Goal: Task Accomplishment & Management: Use online tool/utility

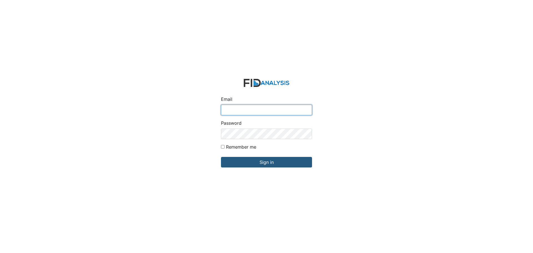
click at [275, 111] on input "Email" at bounding box center [266, 110] width 91 height 11
type input "[EMAIL_ADDRESS][DOMAIN_NAME]"
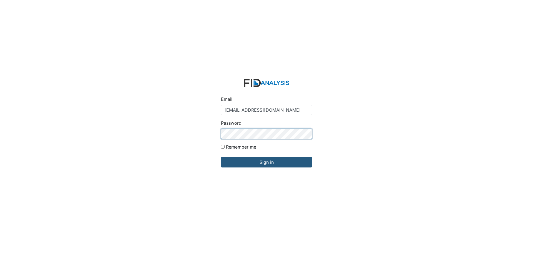
click at [221, 157] on input "Sign in" at bounding box center [266, 162] width 91 height 11
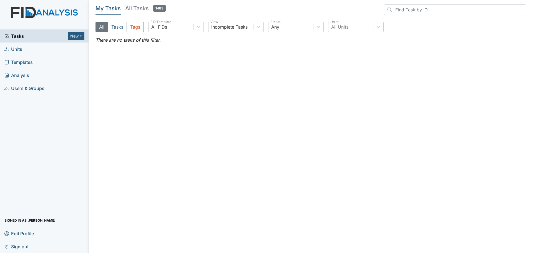
click at [16, 48] on span "Units" at bounding box center [13, 49] width 18 height 9
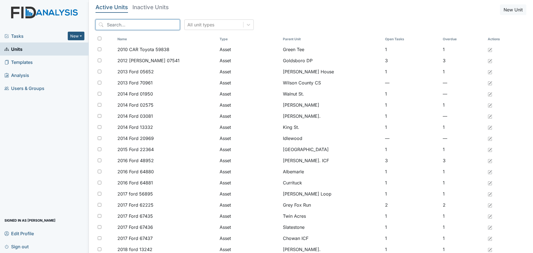
click at [129, 24] on input "search" at bounding box center [138, 24] width 84 height 11
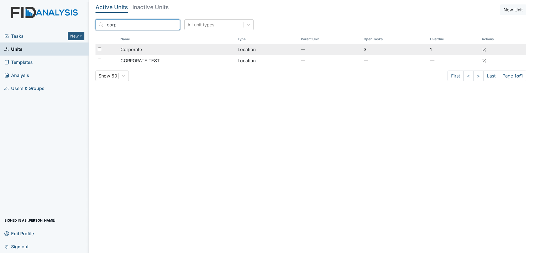
type input "corp"
click at [140, 52] on span "Corporate" at bounding box center [131, 49] width 21 height 7
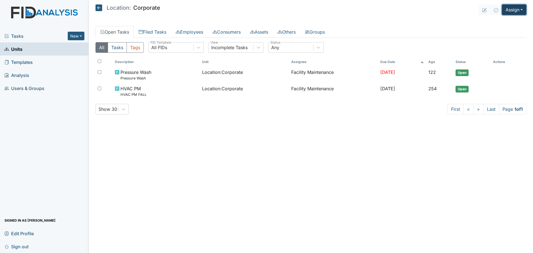
click at [513, 10] on button "Assign" at bounding box center [514, 9] width 24 height 11
click at [501, 30] on link "Assign Inspection" at bounding box center [501, 31] width 50 height 9
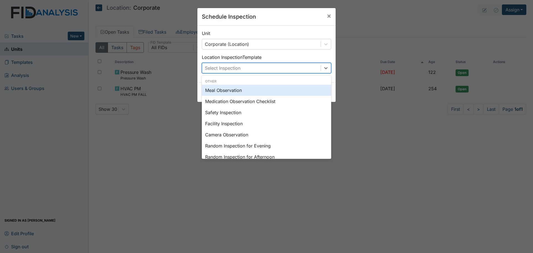
click at [313, 67] on div "Select Inspection" at bounding box center [261, 68] width 119 height 10
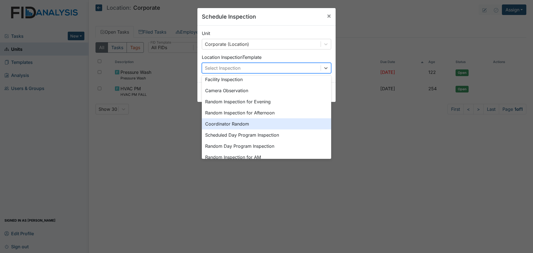
scroll to position [96, 0]
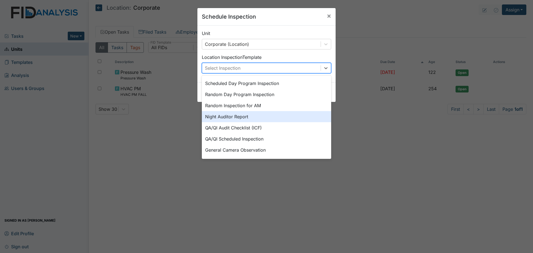
click at [285, 116] on div "Night Auditor Report" at bounding box center [266, 116] width 129 height 11
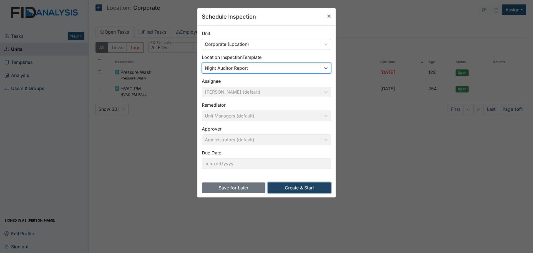
click at [281, 187] on button "Create & Start" at bounding box center [300, 187] width 64 height 11
